Goal: Complete application form

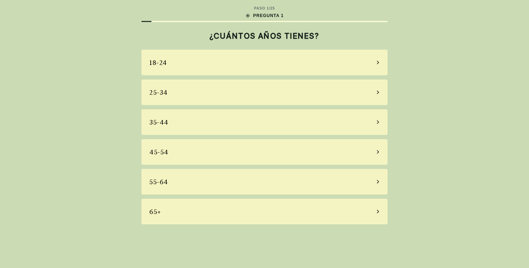
click at [378, 149] on div "45-54" at bounding box center [264, 152] width 246 height 26
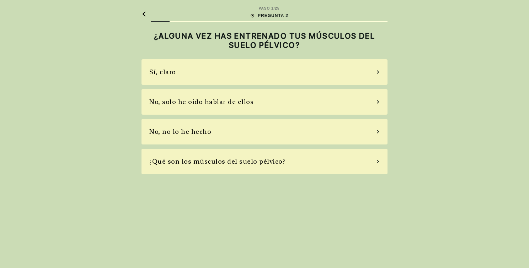
click at [262, 103] on div "No, solo he oído hablar de ellos" at bounding box center [264, 102] width 246 height 26
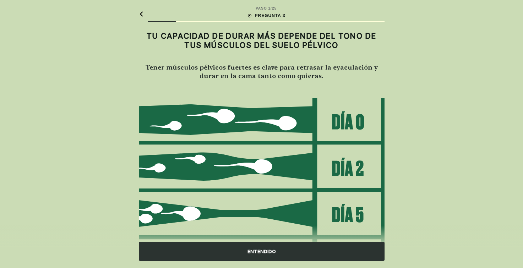
scroll to position [63, 0]
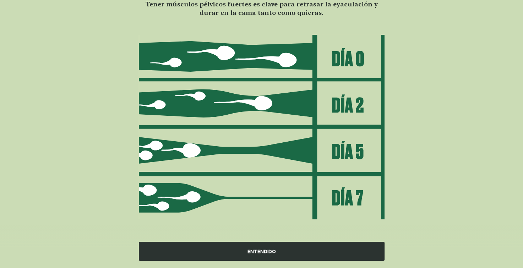
click at [263, 248] on div "ENTENDIDO" at bounding box center [262, 251] width 246 height 19
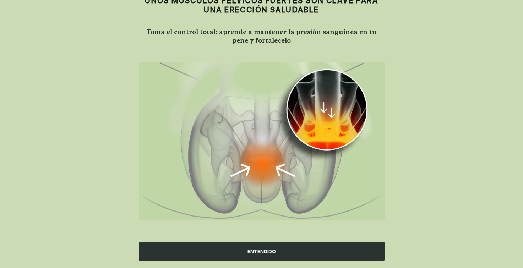
click at [256, 251] on div "ENTENDIDO" at bounding box center [262, 251] width 246 height 19
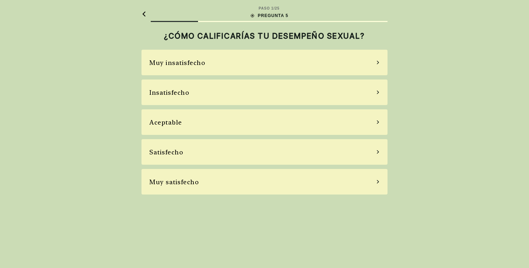
click at [363, 150] on div "Satisfecho" at bounding box center [264, 152] width 246 height 26
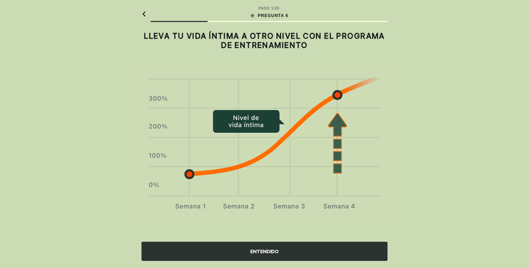
click at [271, 250] on div "ENTENDIDO" at bounding box center [264, 251] width 246 height 19
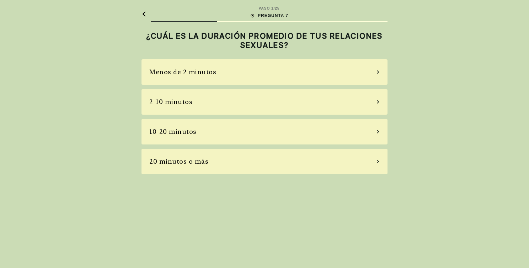
click at [353, 102] on div "2-10 minutos" at bounding box center [264, 102] width 246 height 26
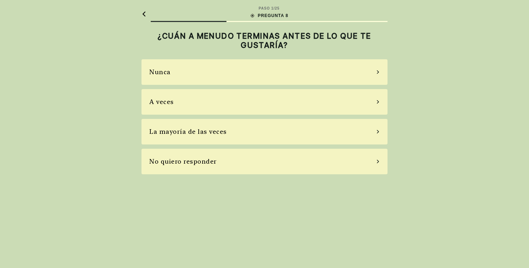
click at [353, 102] on div "A veces" at bounding box center [264, 102] width 246 height 26
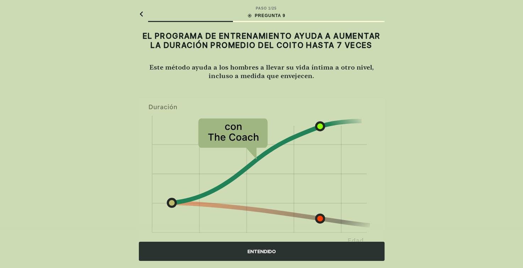
click at [258, 247] on div "ENTENDIDO" at bounding box center [262, 251] width 246 height 19
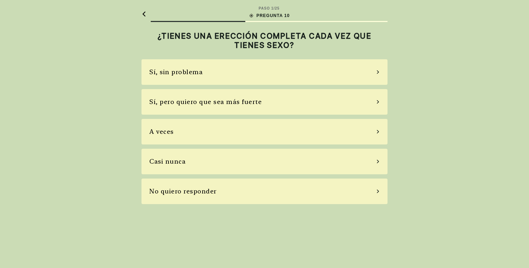
click at [362, 72] on div "Sí, sin problema" at bounding box center [264, 72] width 246 height 26
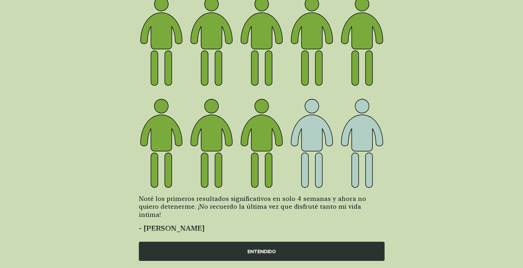
scroll to position [77, 0]
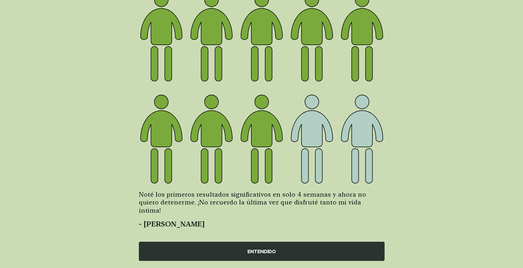
click at [257, 246] on div "ENTENDIDO" at bounding box center [262, 251] width 246 height 19
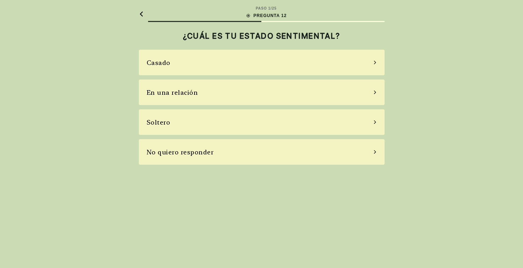
scroll to position [0, 0]
click at [353, 93] on div "En una relación" at bounding box center [264, 93] width 246 height 26
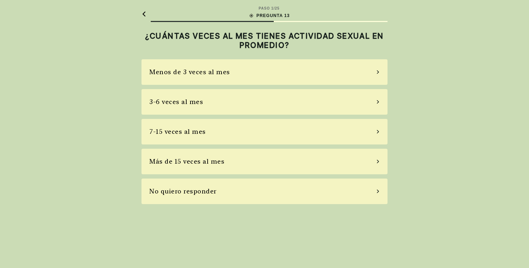
click at [347, 75] on div "Menos de 3 veces al mes" at bounding box center [264, 72] width 246 height 26
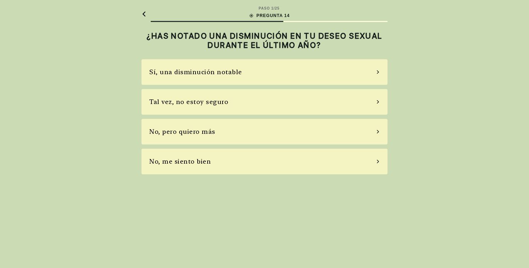
click at [319, 134] on div "No, pero quiero más" at bounding box center [264, 132] width 246 height 26
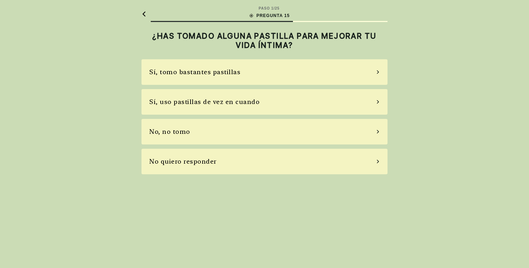
click at [319, 134] on div "No, no tomo" at bounding box center [264, 132] width 246 height 26
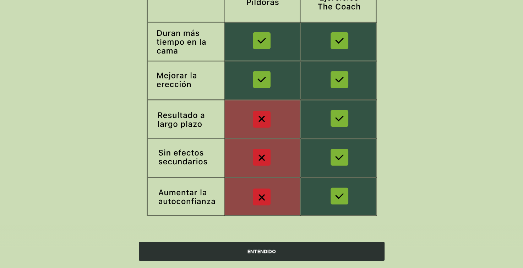
scroll to position [109, 0]
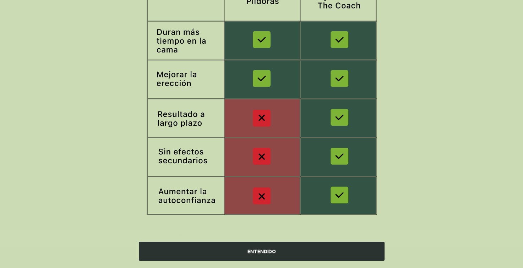
click at [269, 251] on div "ENTENDIDO" at bounding box center [262, 251] width 246 height 19
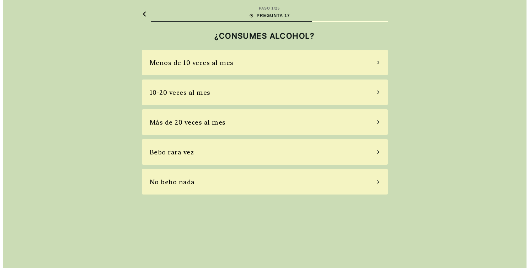
scroll to position [0, 0]
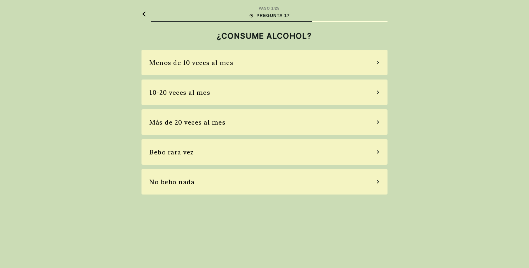
click at [332, 151] on div "Bebo rara vez" at bounding box center [264, 152] width 246 height 26
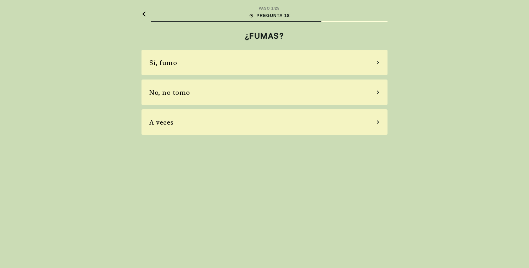
click at [323, 92] on div "No, no tomo" at bounding box center [264, 93] width 246 height 26
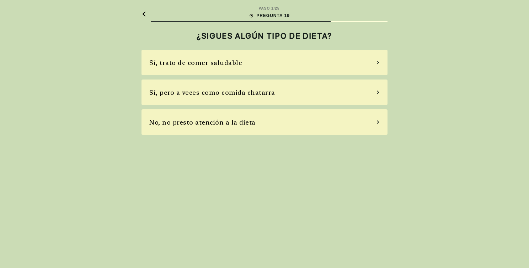
click at [320, 63] on div "Sí, trato de comer saludable" at bounding box center [264, 63] width 246 height 26
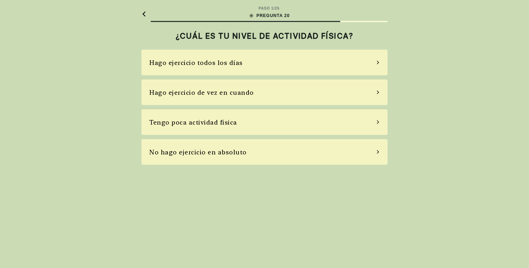
click at [306, 125] on div "Tengo poca actividad física" at bounding box center [264, 122] width 246 height 26
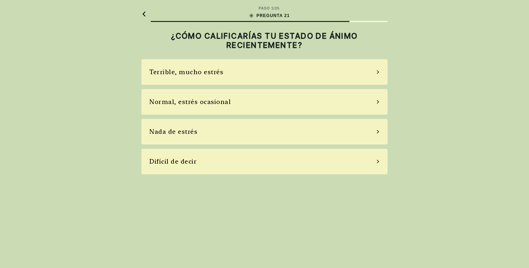
click at [307, 65] on div "Terrible, mucho estrés" at bounding box center [264, 72] width 246 height 26
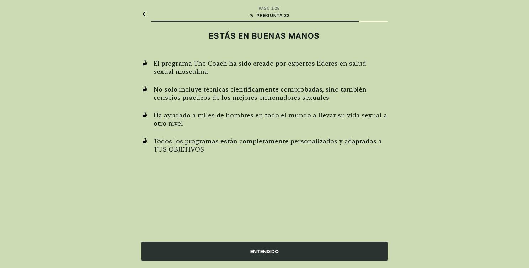
click at [271, 248] on div "ENTENDIDO" at bounding box center [264, 251] width 246 height 19
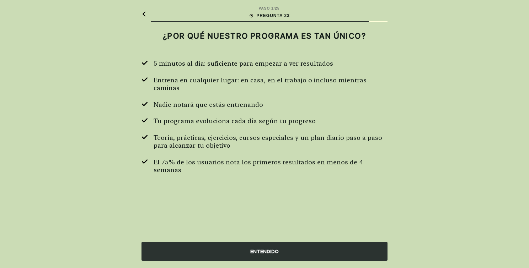
click at [267, 250] on div "ENTENDIDO" at bounding box center [264, 251] width 246 height 19
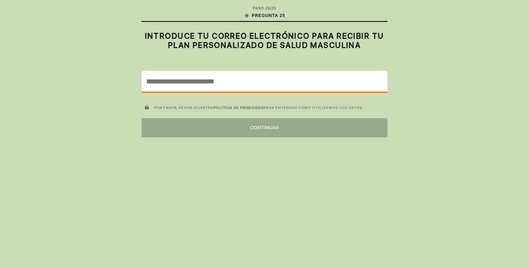
click at [205, 83] on input "email" at bounding box center [264, 81] width 245 height 21
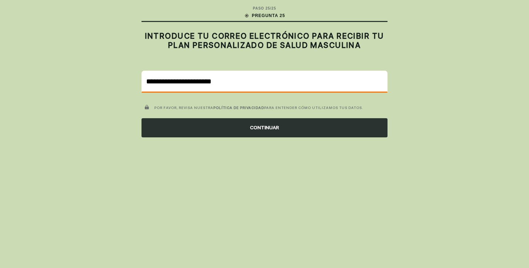
type input "**********"
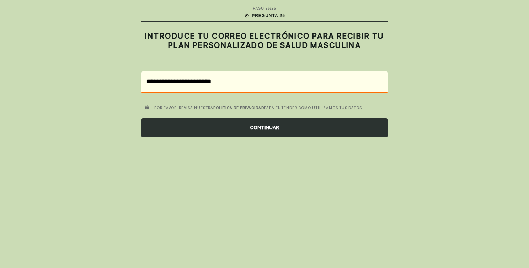
click at [264, 129] on div "CONTINUAR" at bounding box center [264, 127] width 246 height 19
